Goal: Task Accomplishment & Management: Manage account settings

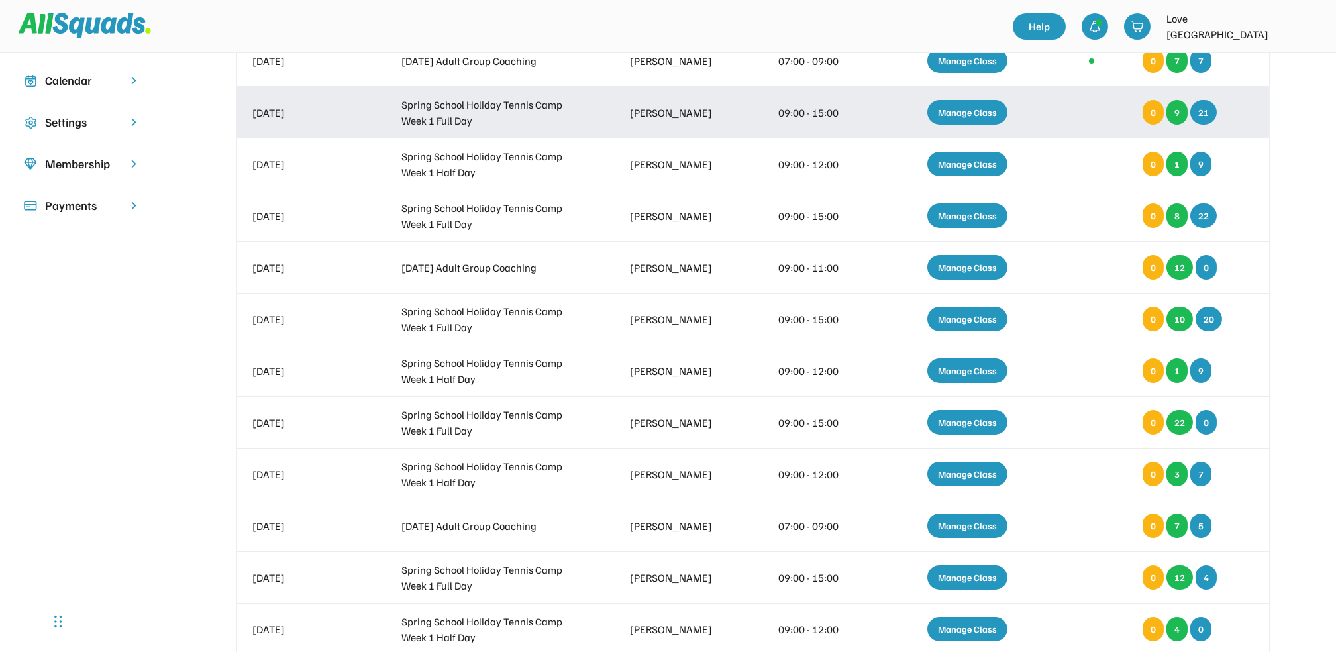
scroll to position [265, 0]
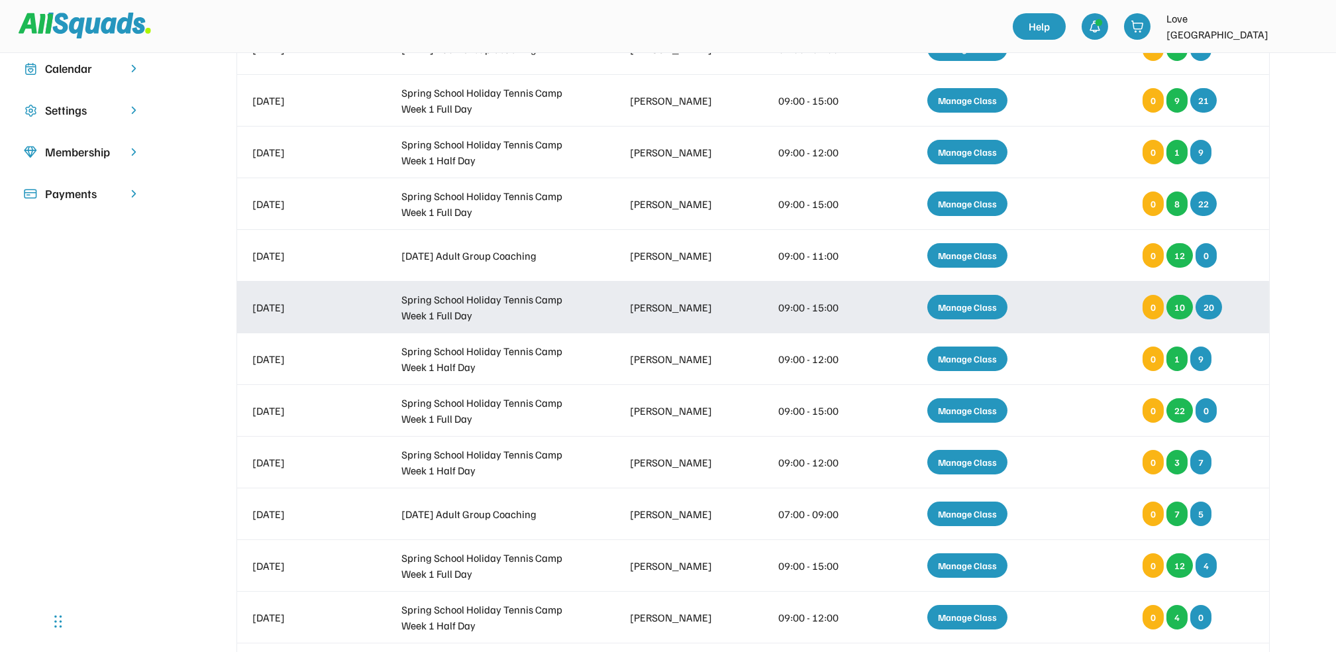
click at [965, 313] on div "Manage Class" at bounding box center [967, 307] width 80 height 24
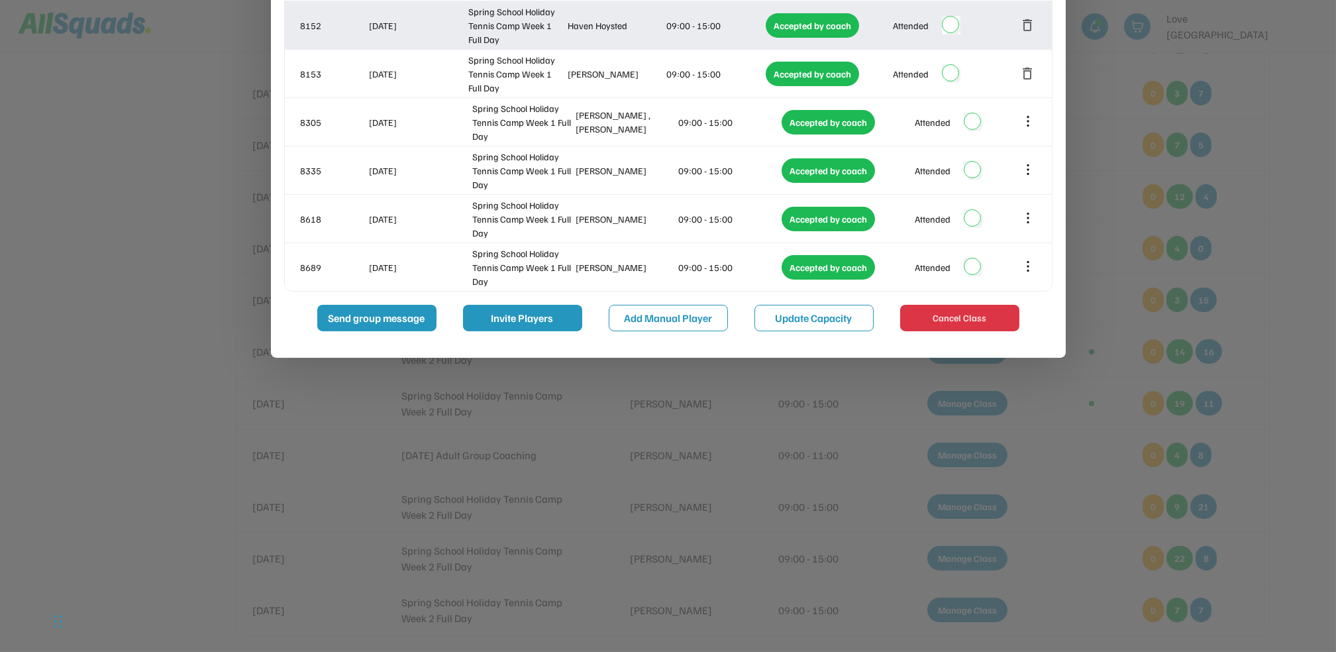
scroll to position [795, 0]
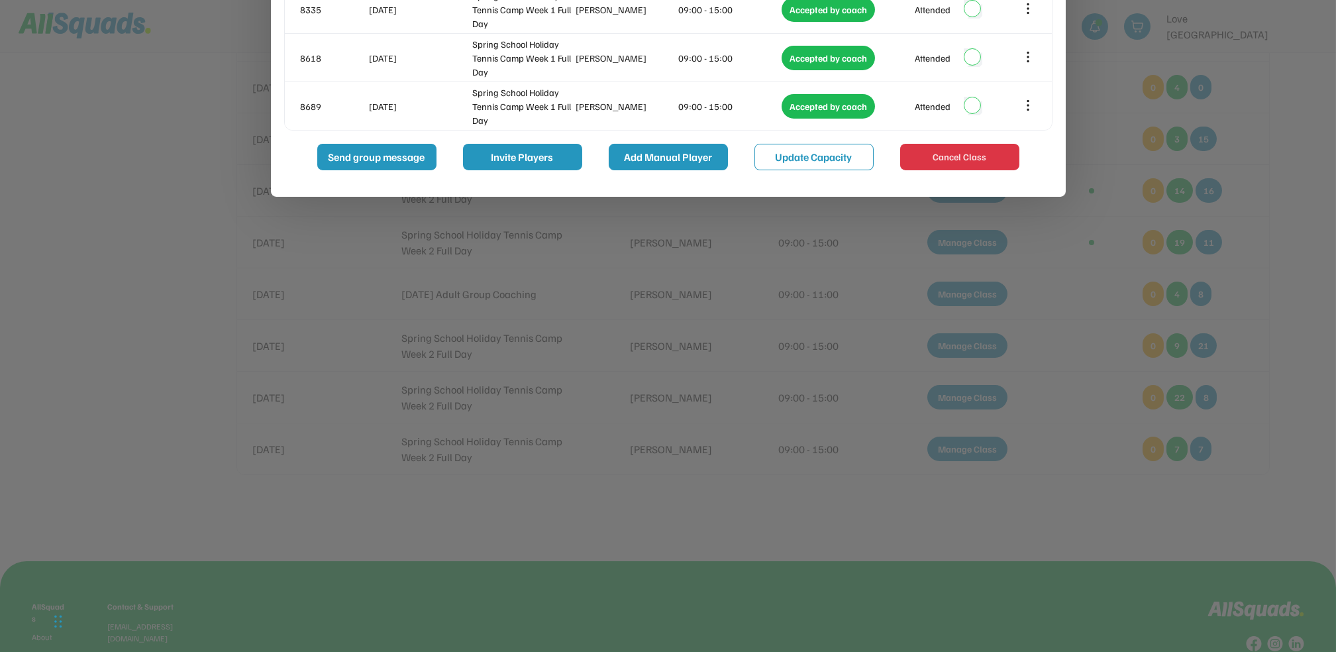
click at [708, 159] on button "Add Manual Player" at bounding box center [668, 157] width 119 height 26
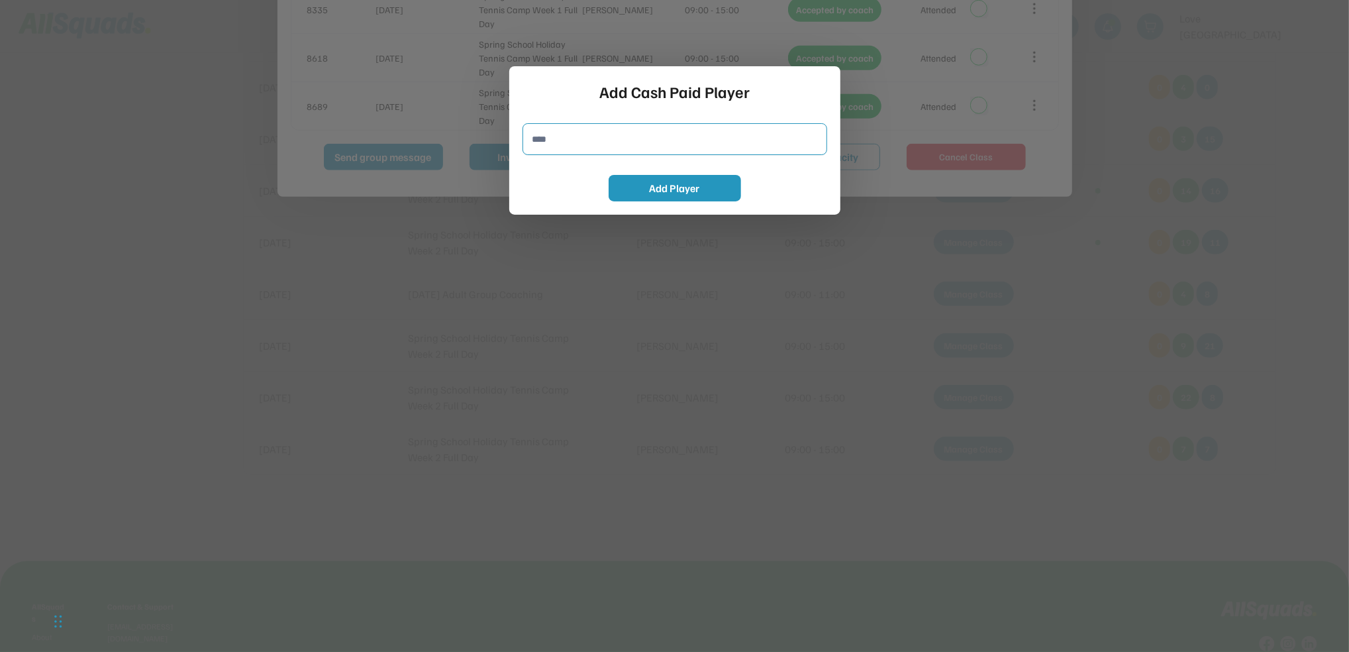
click at [736, 129] on input "input" at bounding box center [674, 139] width 305 height 32
click at [746, 121] on div "Add Cash Paid Player Add Player" at bounding box center [674, 140] width 331 height 148
click at [763, 147] on input "input" at bounding box center [674, 139] width 305 height 32
drag, startPoint x: 677, startPoint y: 145, endPoint x: 310, endPoint y: 126, distance: 367.3
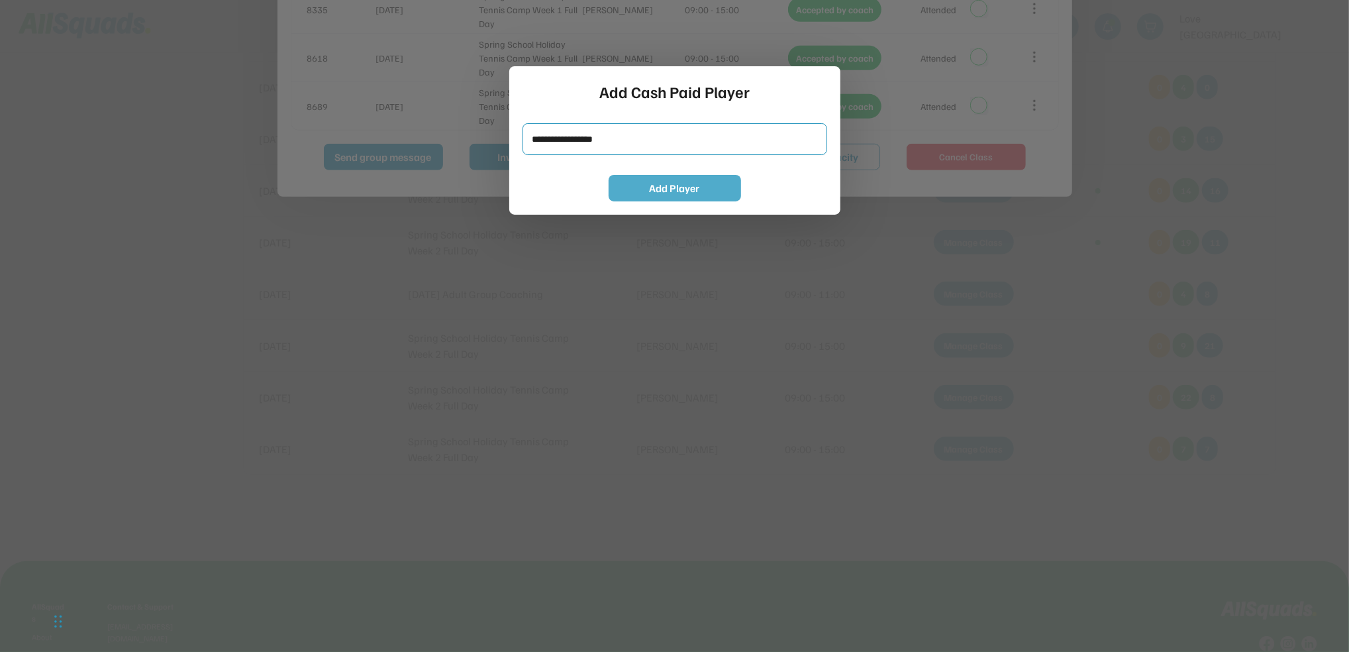
type input "**********"
click at [714, 197] on button "Add Player" at bounding box center [675, 188] width 132 height 26
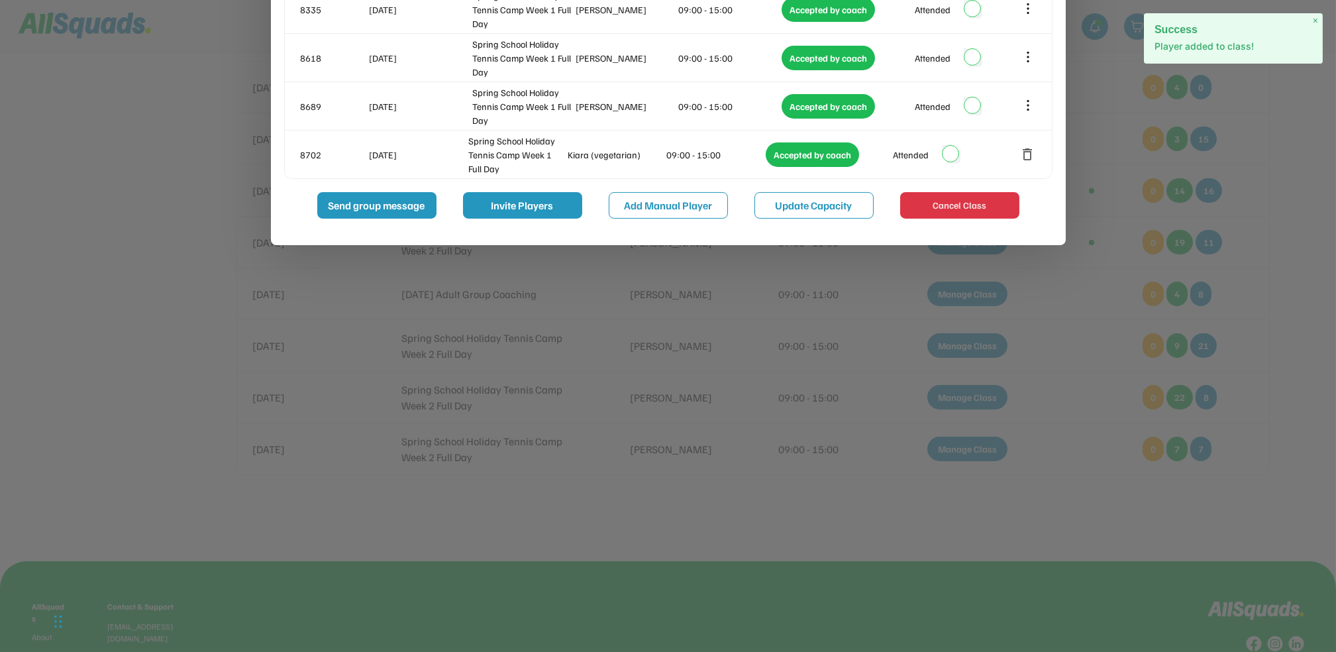
click at [759, 292] on div at bounding box center [668, 326] width 1336 height 652
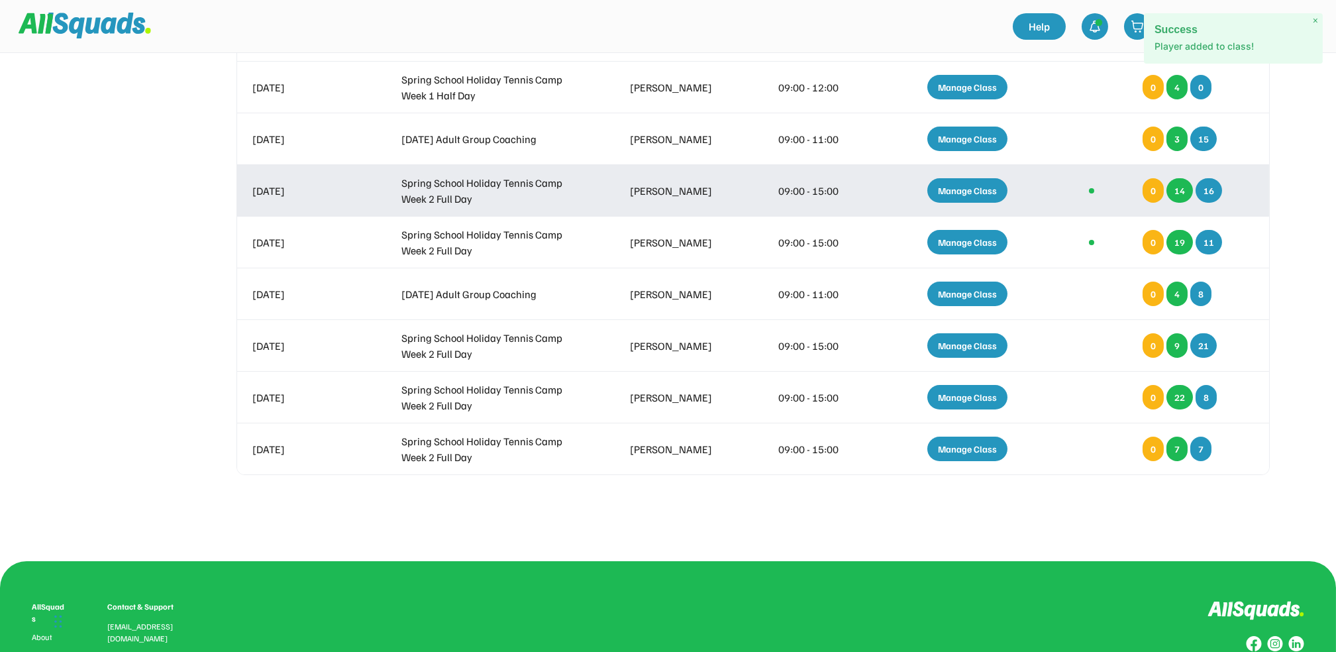
scroll to position [706, 0]
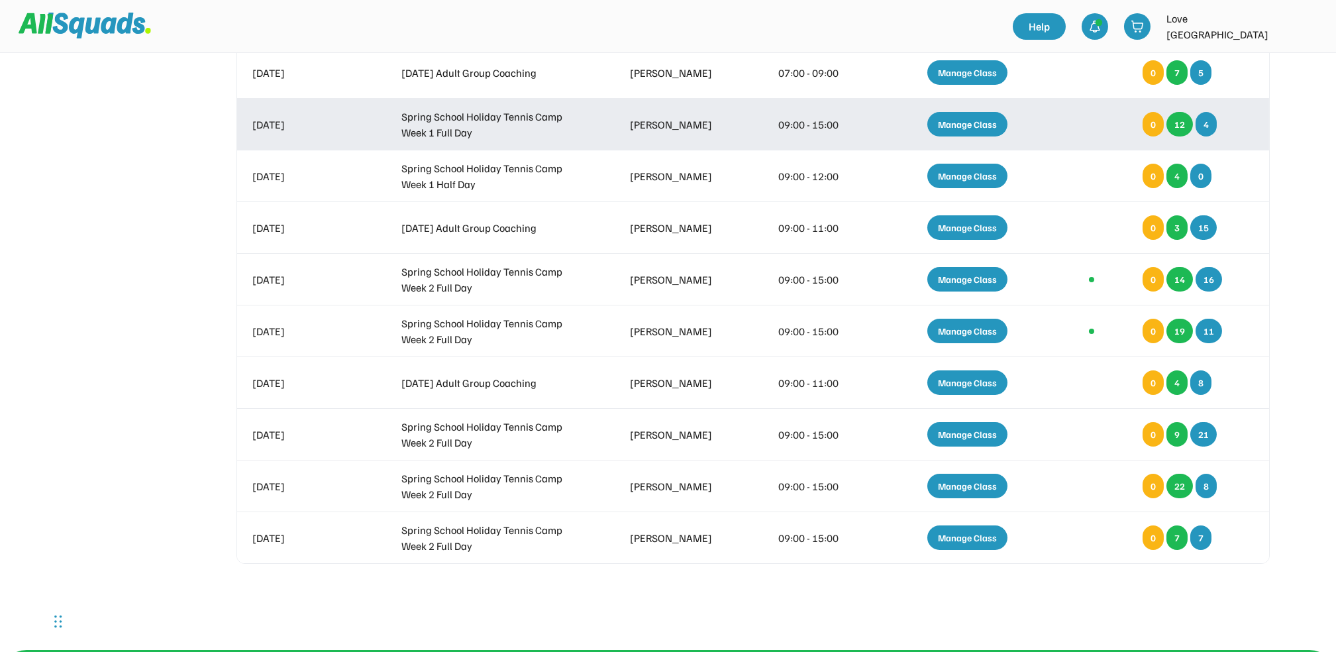
click at [965, 130] on div "Manage Class" at bounding box center [967, 124] width 80 height 24
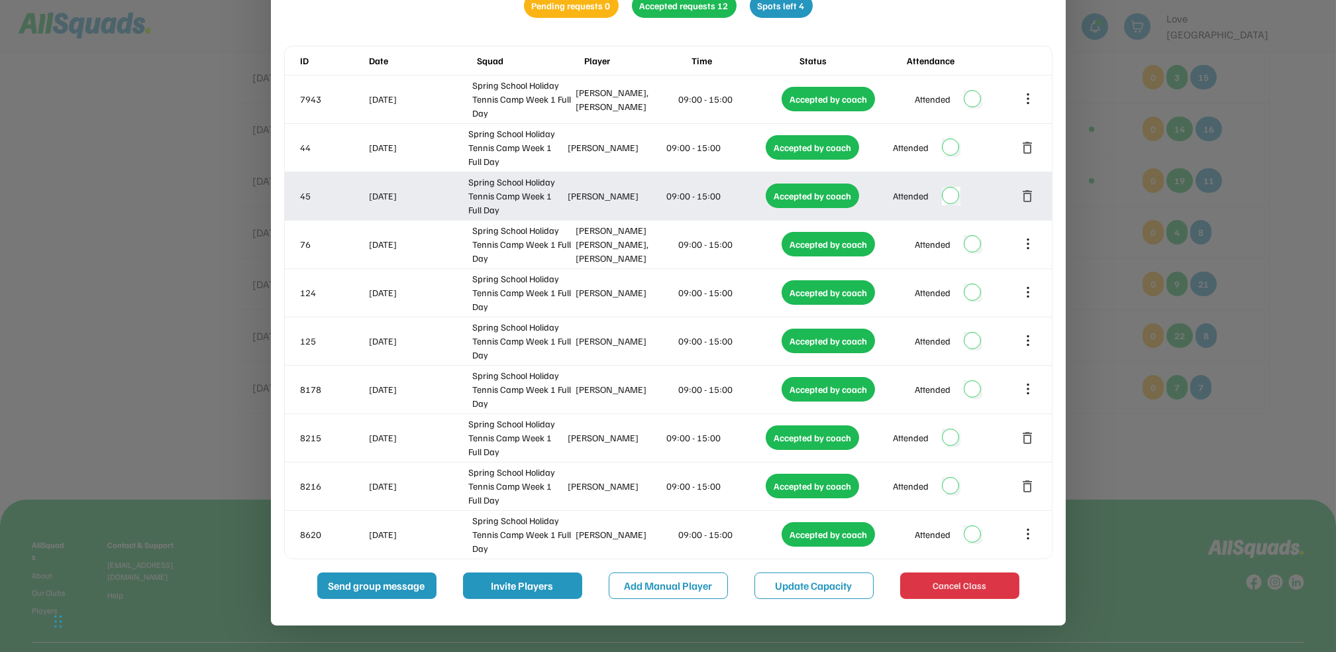
scroll to position [969, 0]
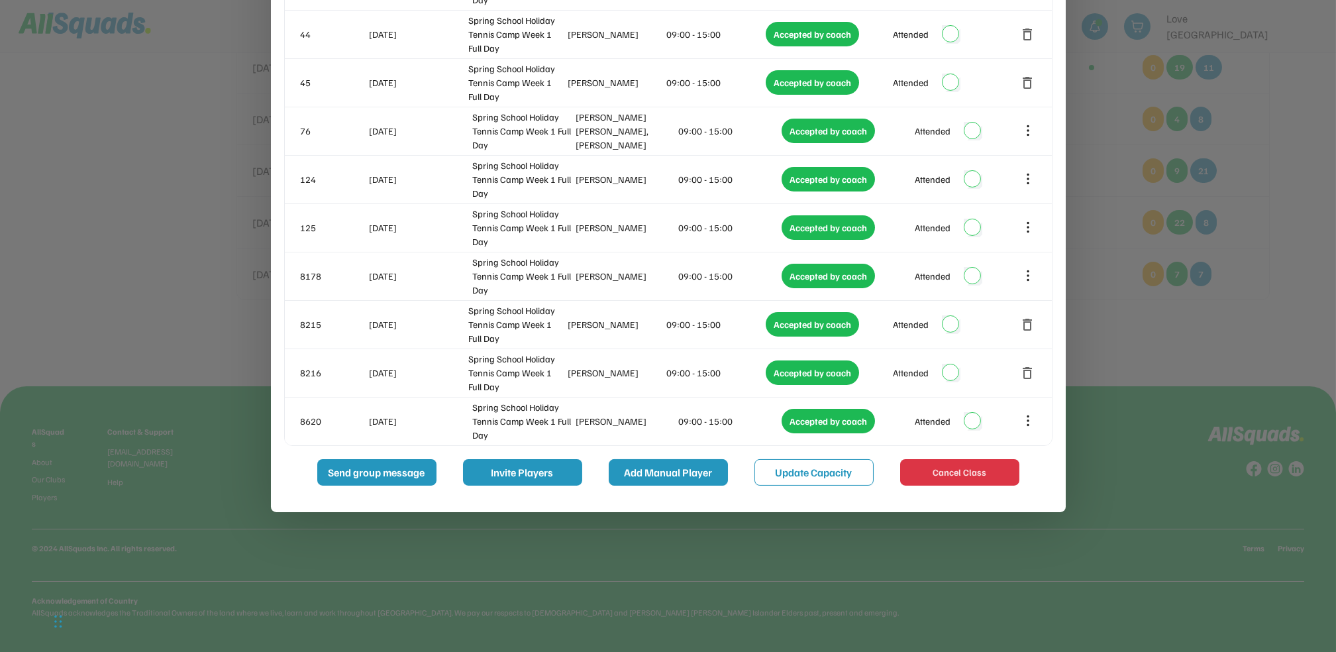
click at [644, 463] on button "Add Manual Player" at bounding box center [668, 472] width 119 height 26
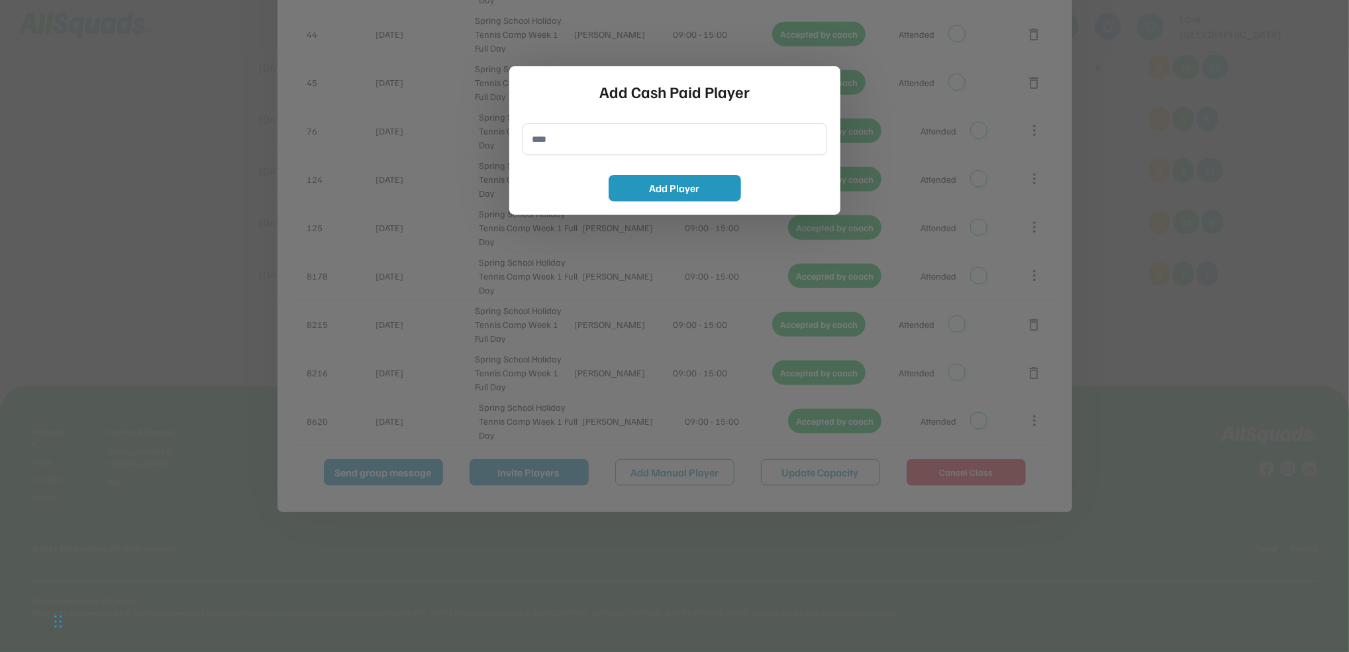
click at [669, 138] on input "input" at bounding box center [674, 139] width 305 height 32
paste input "**********"
type input "**********"
click at [704, 189] on button "Add Player" at bounding box center [675, 188] width 132 height 26
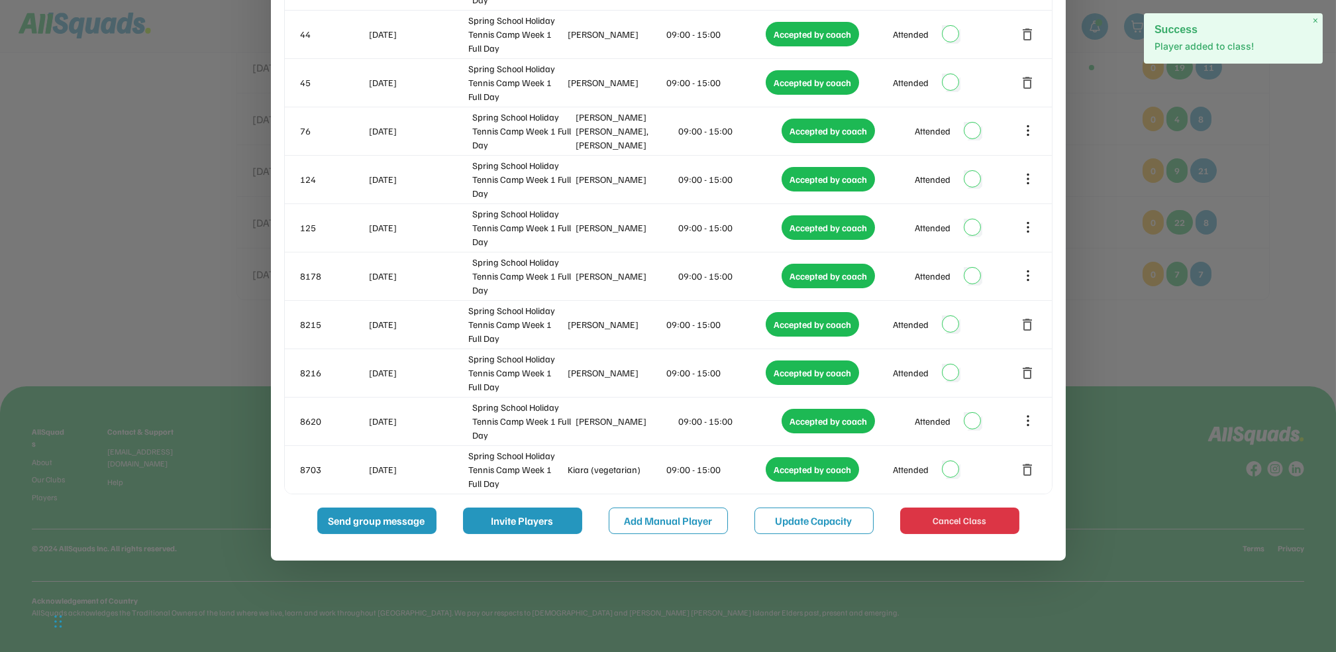
click at [1161, 326] on div at bounding box center [668, 326] width 1336 height 652
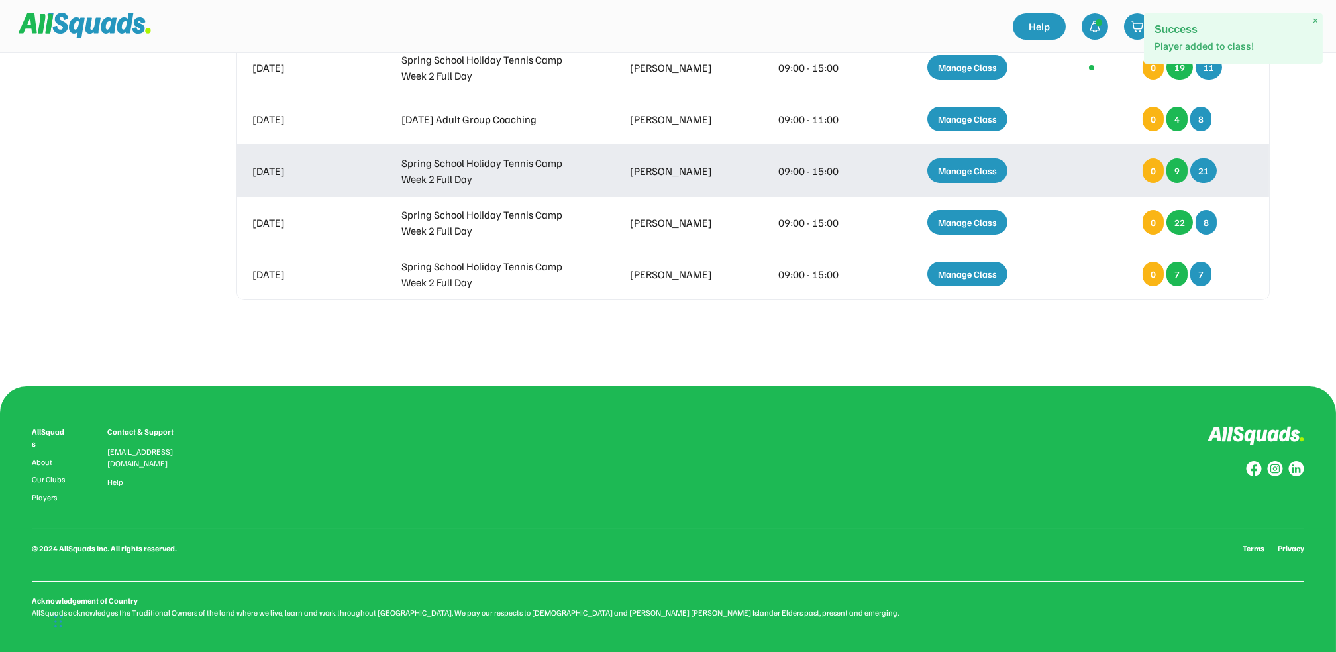
click at [987, 165] on div "Manage Class" at bounding box center [967, 170] width 80 height 24
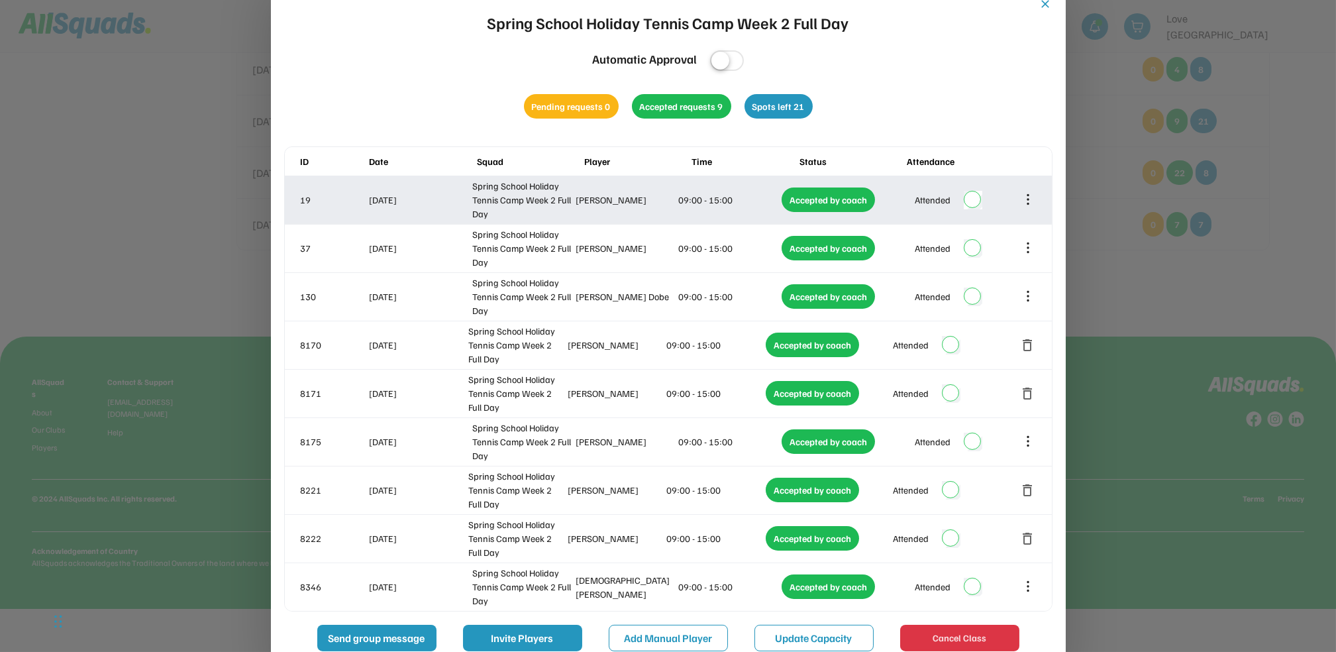
scroll to position [1044, 0]
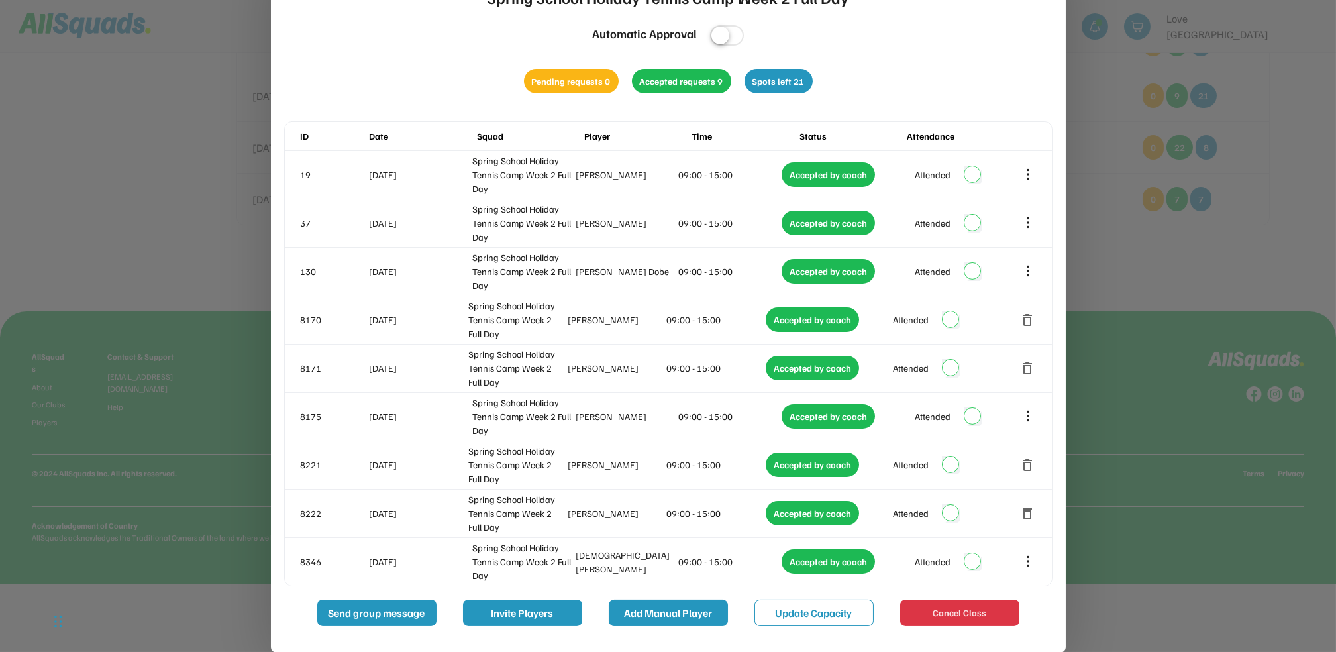
click at [695, 605] on button "Add Manual Player" at bounding box center [668, 612] width 119 height 26
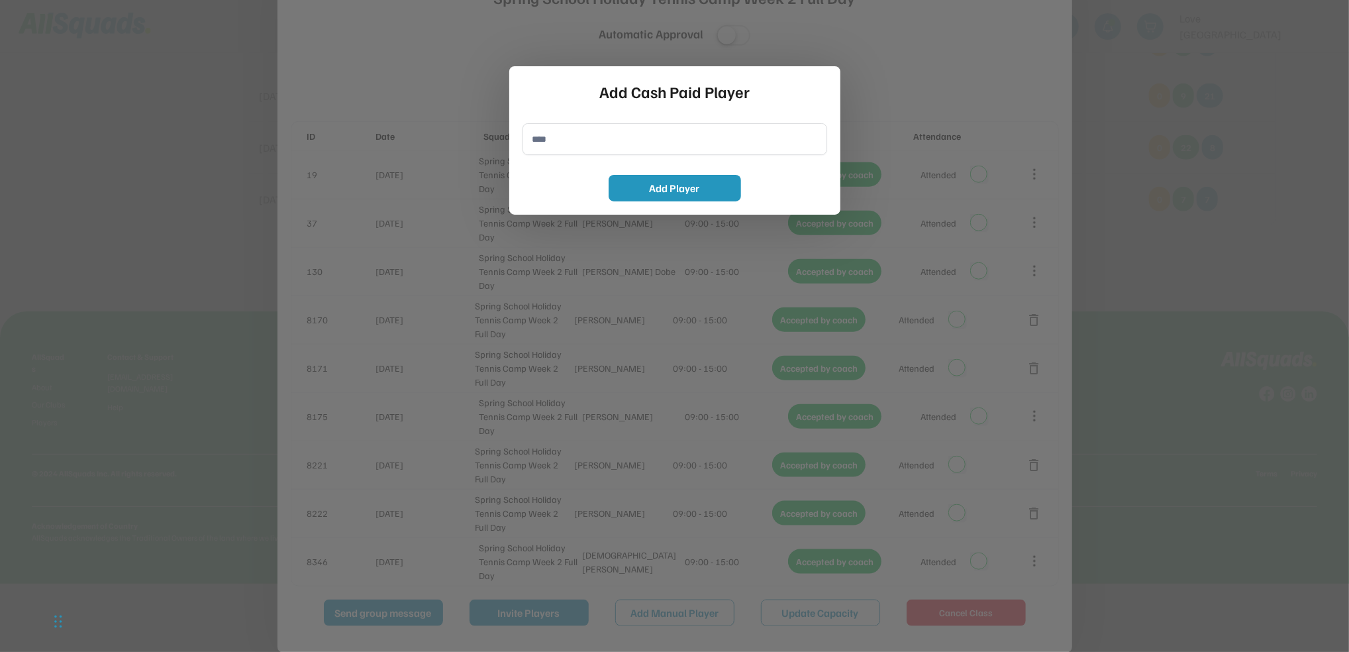
click at [698, 137] on input "input" at bounding box center [674, 139] width 305 height 32
paste input "**********"
type input "**********"
click at [694, 189] on button "Add Player" at bounding box center [675, 188] width 132 height 26
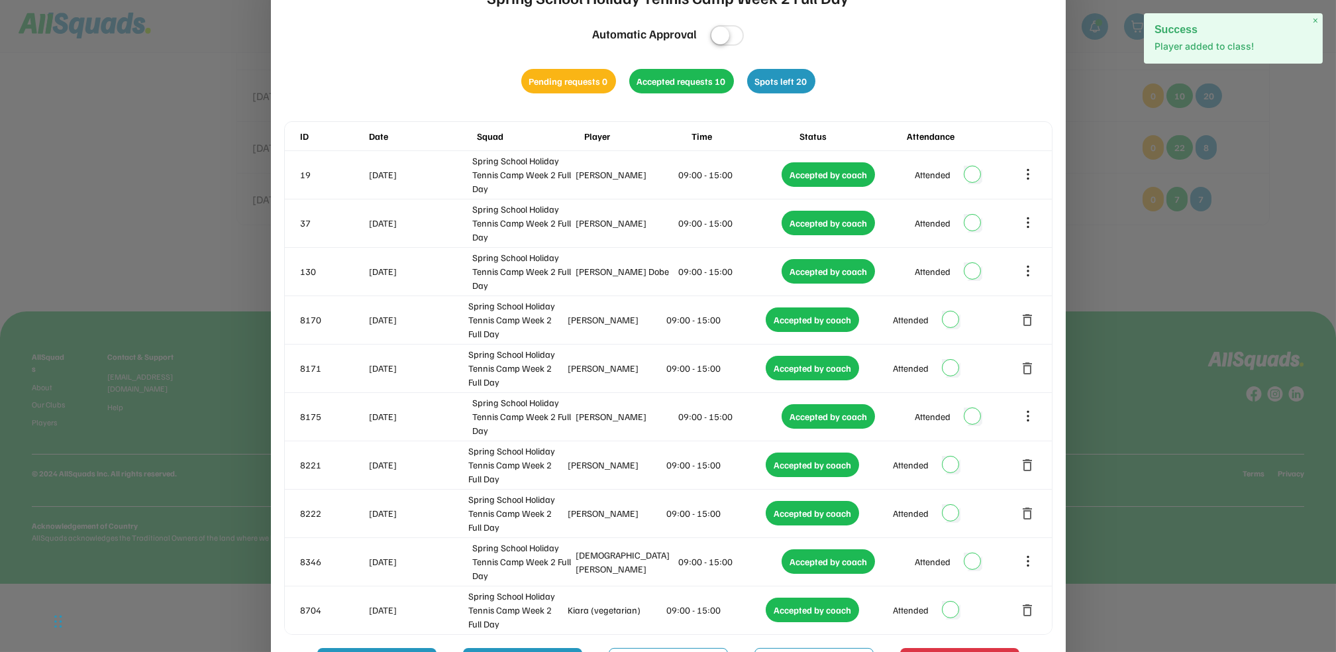
click at [1159, 297] on div at bounding box center [668, 326] width 1336 height 652
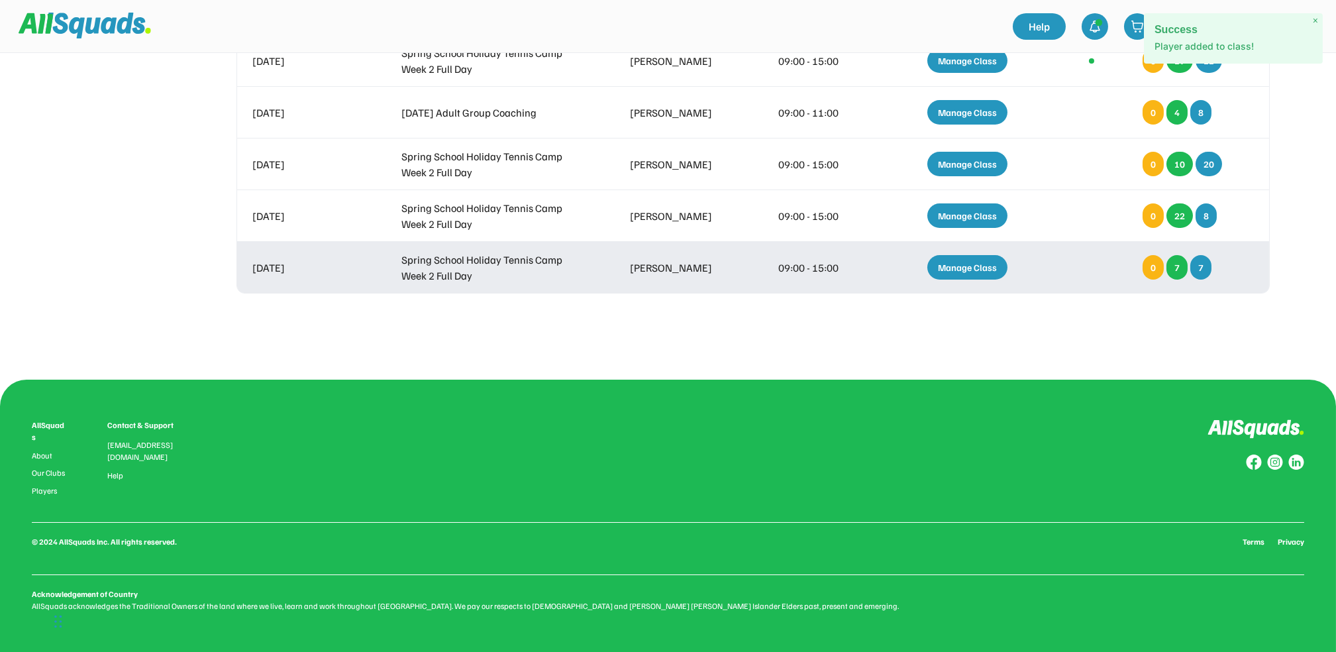
scroll to position [969, 0]
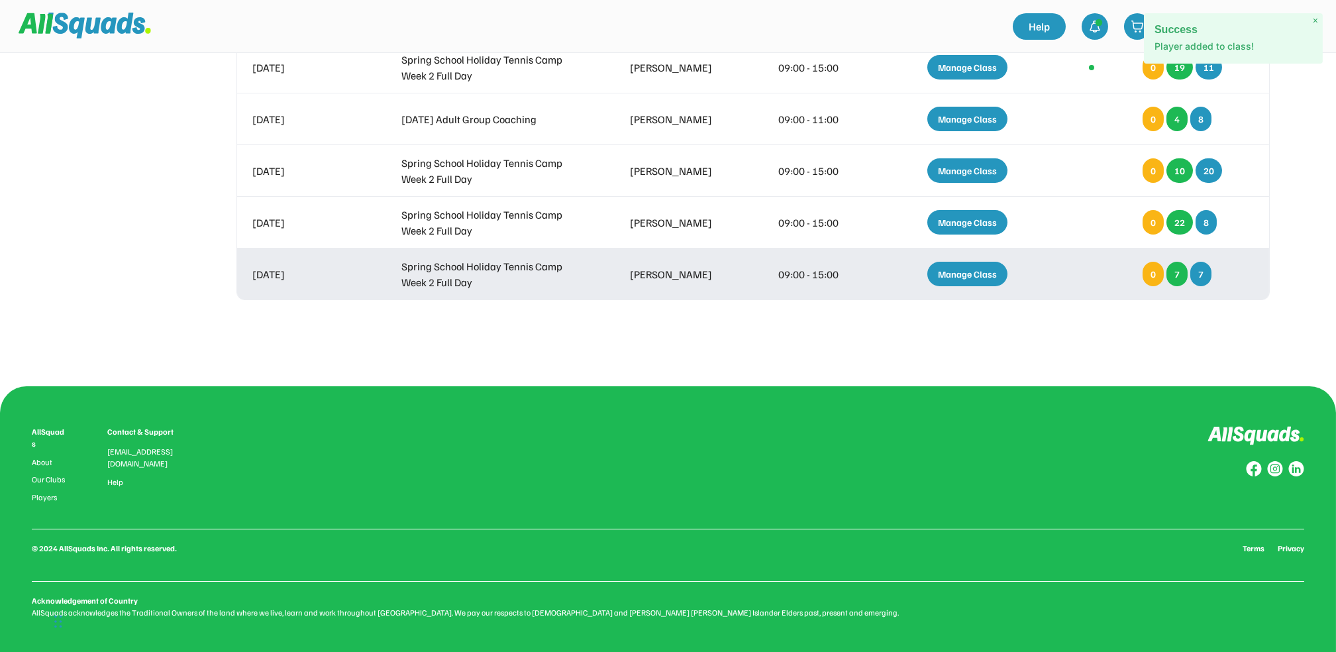
click at [979, 275] on div "Manage Class" at bounding box center [967, 274] width 80 height 24
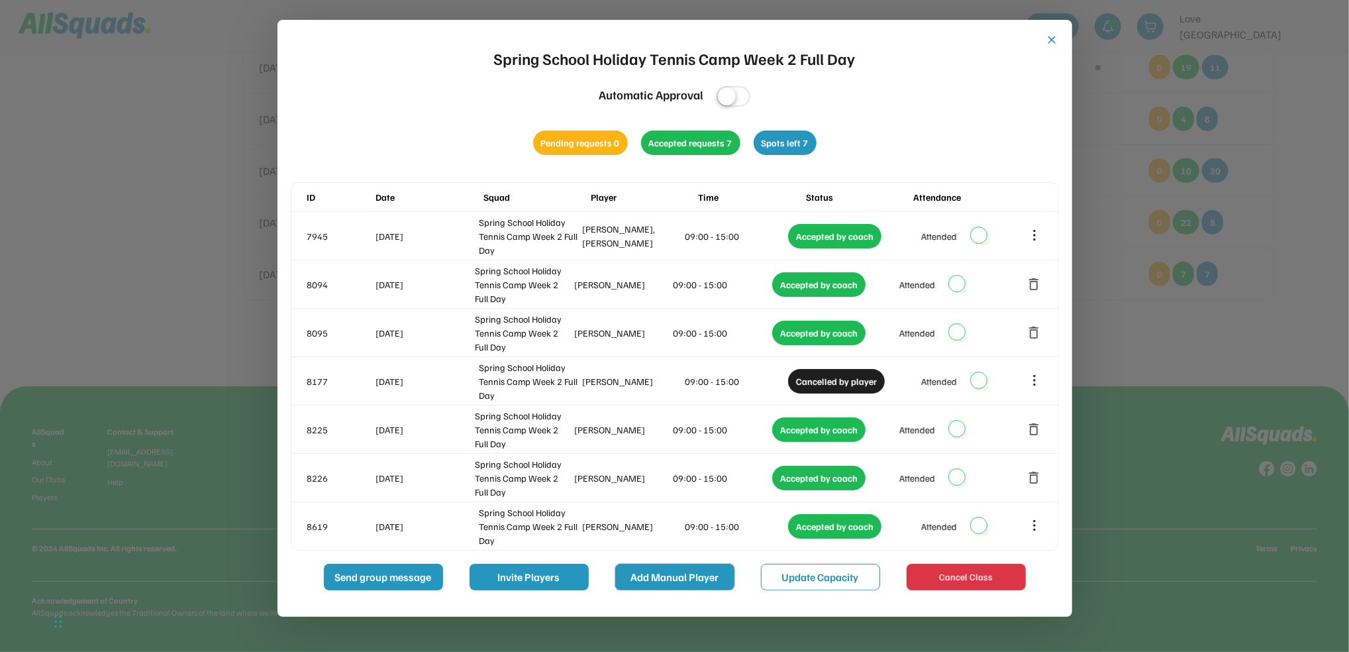
click at [687, 572] on button "Add Manual Player" at bounding box center [674, 576] width 119 height 26
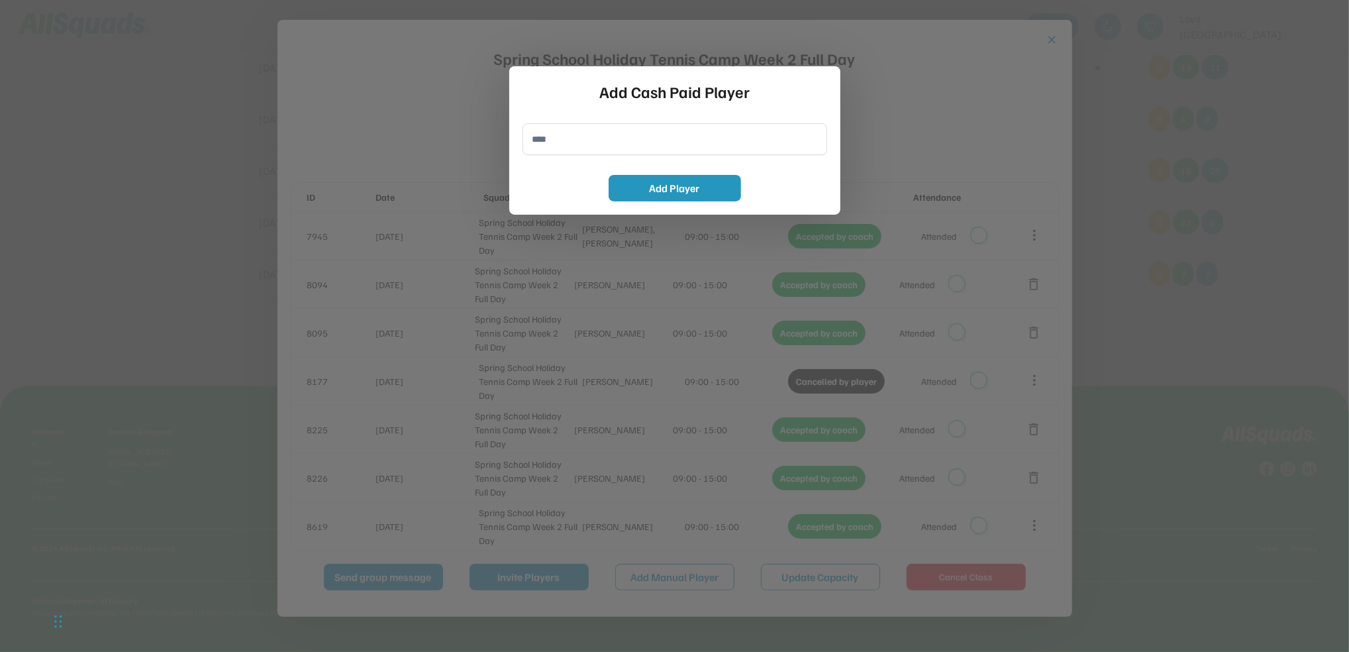
click at [626, 136] on input "input" at bounding box center [674, 139] width 305 height 32
paste input "**********"
type input "**********"
click at [703, 197] on button "Add Player" at bounding box center [675, 188] width 132 height 26
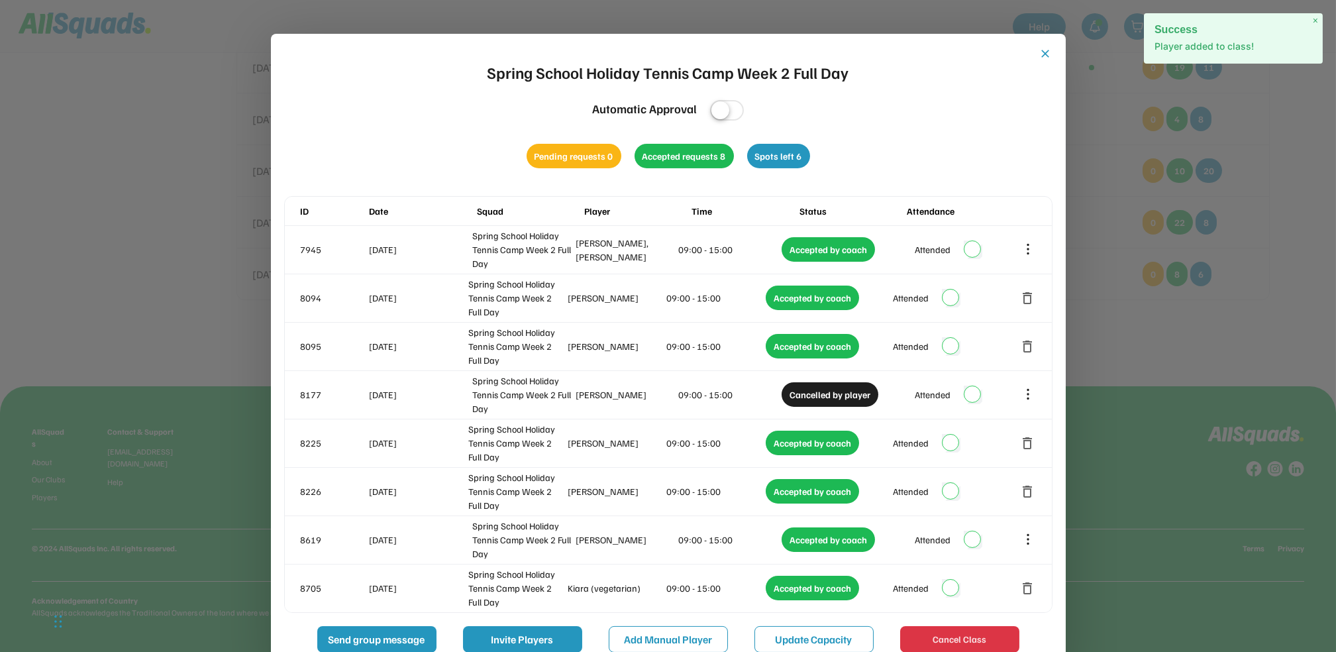
click at [1270, 349] on div at bounding box center [668, 326] width 1336 height 652
